Goal: Unclear

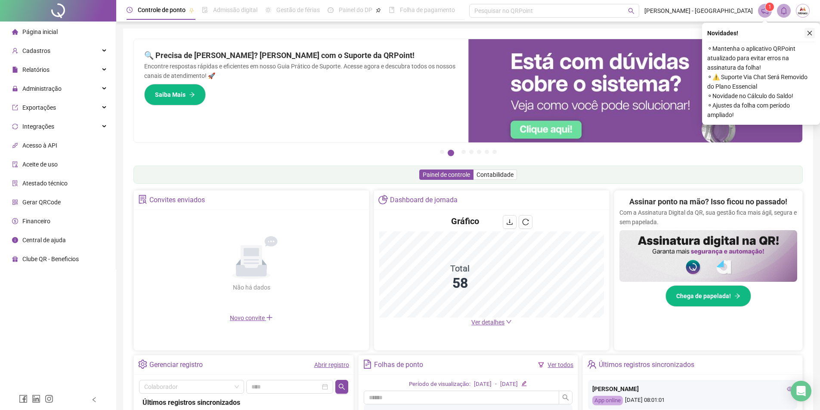
click at [810, 33] on icon "close" at bounding box center [809, 33] width 5 height 5
